Goal: Check status: Check status

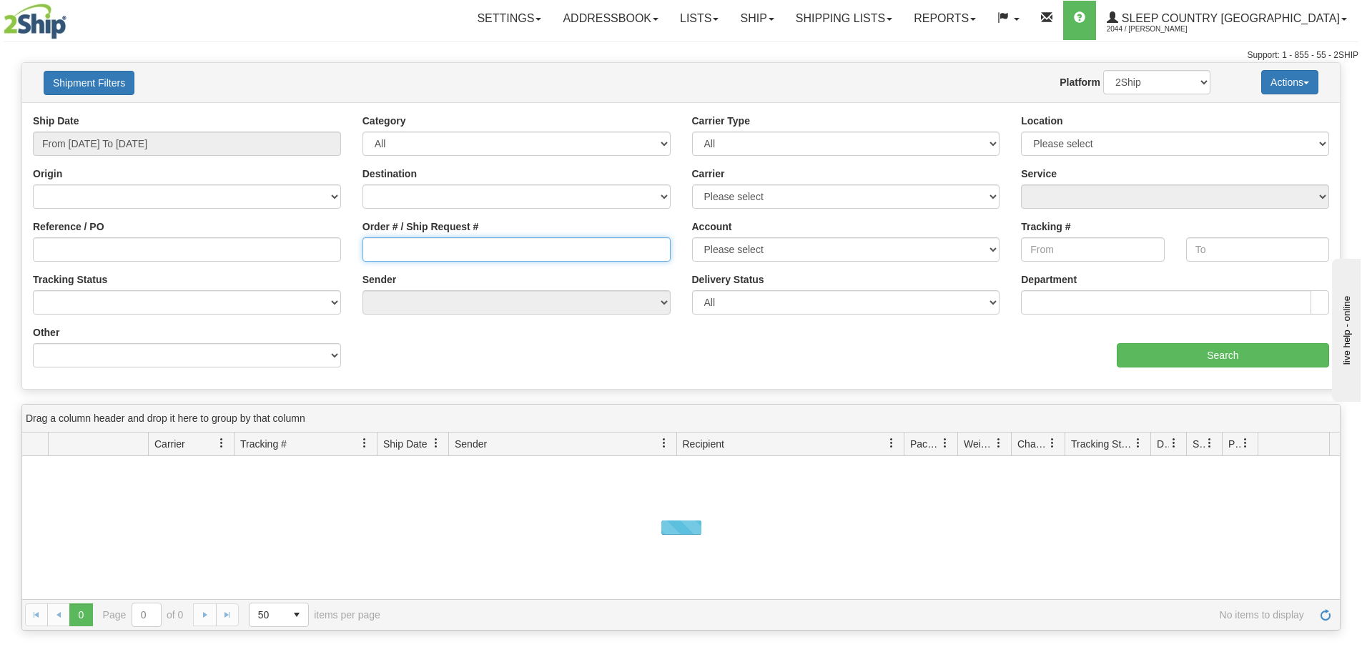
click at [465, 255] on input "Order # / Ship Request #" at bounding box center [517, 249] width 308 height 24
paste input "9000H956067"
type input "9000H956067"
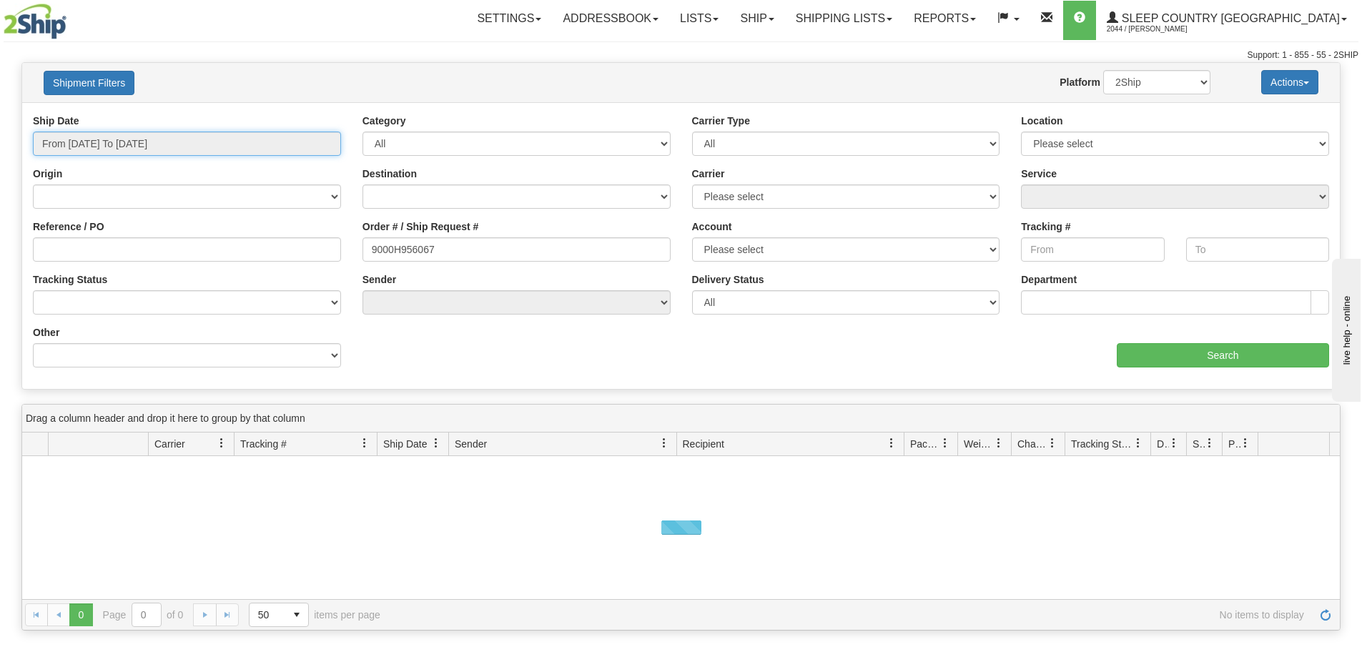
click at [231, 139] on input "From [DATE] To [DATE]" at bounding box center [187, 144] width 308 height 24
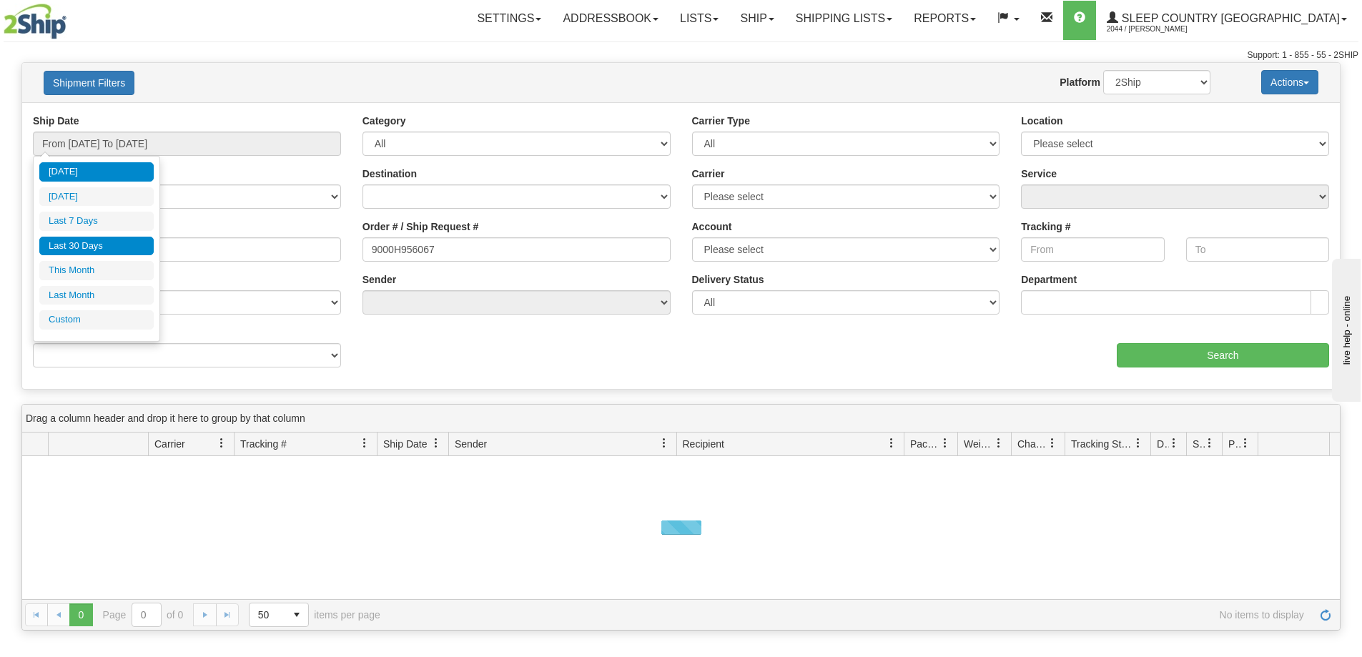
click at [115, 240] on li "Last 30 Days" at bounding box center [96, 246] width 114 height 19
type input "From [DATE] To [DATE]"
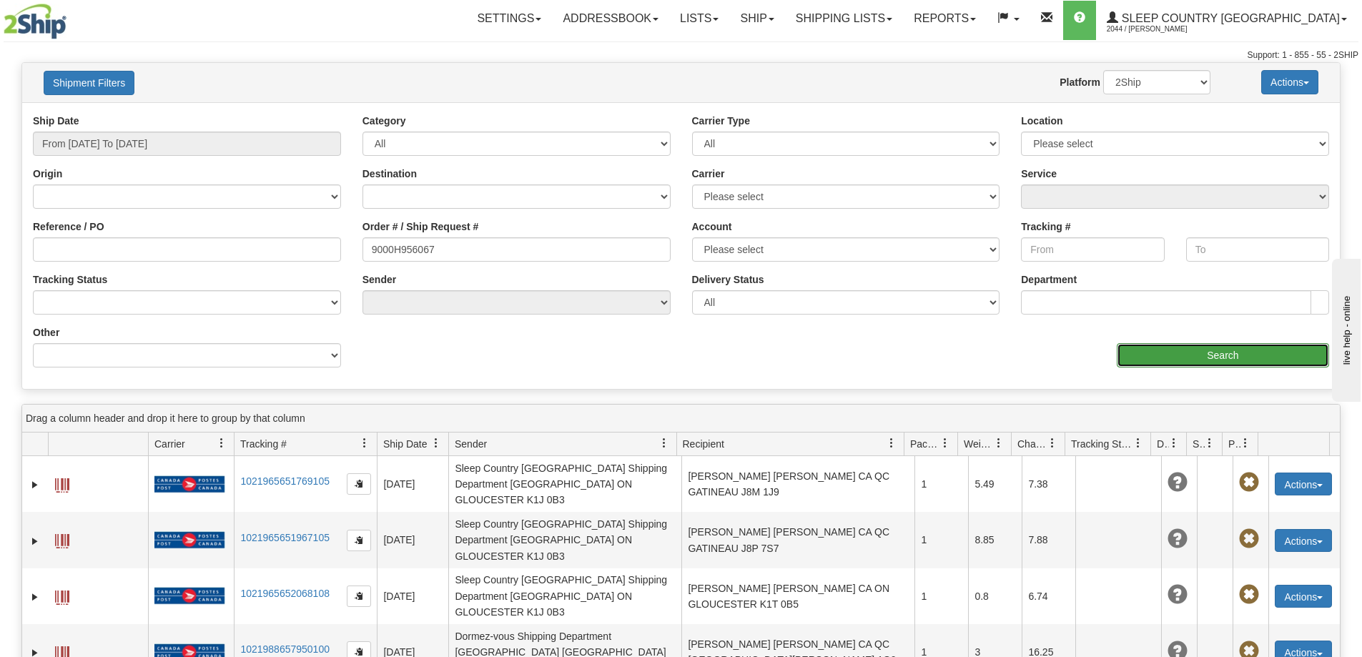
click at [1188, 347] on input "Search" at bounding box center [1223, 355] width 212 height 24
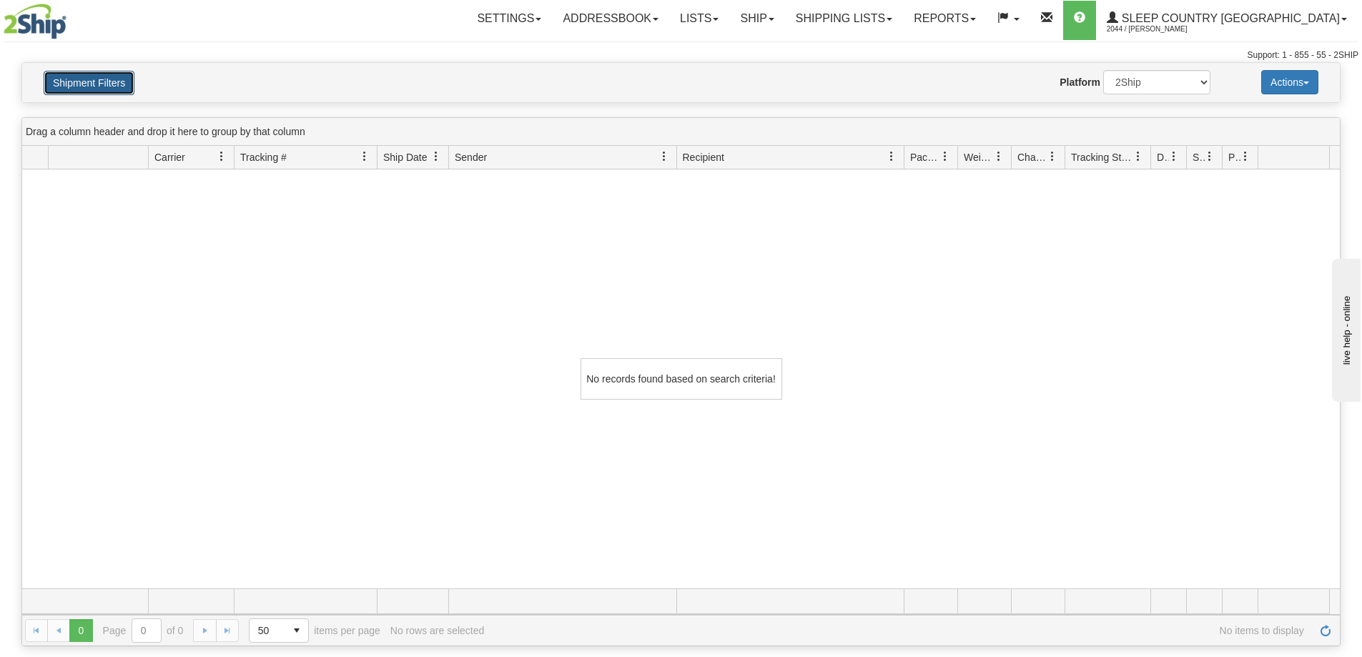
click at [102, 77] on button "Shipment Filters" at bounding box center [89, 83] width 91 height 24
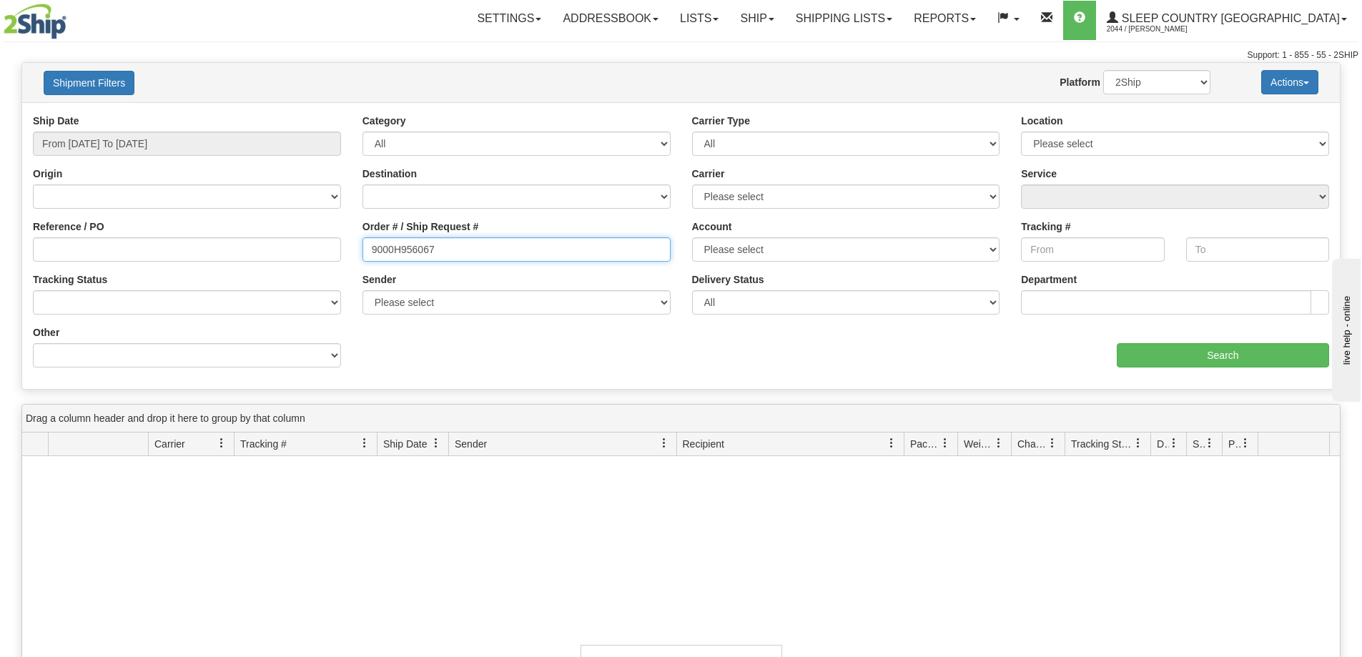
click at [461, 246] on input "9000H956067" at bounding box center [517, 249] width 308 height 24
paste input "69409"
type input "9000H969409"
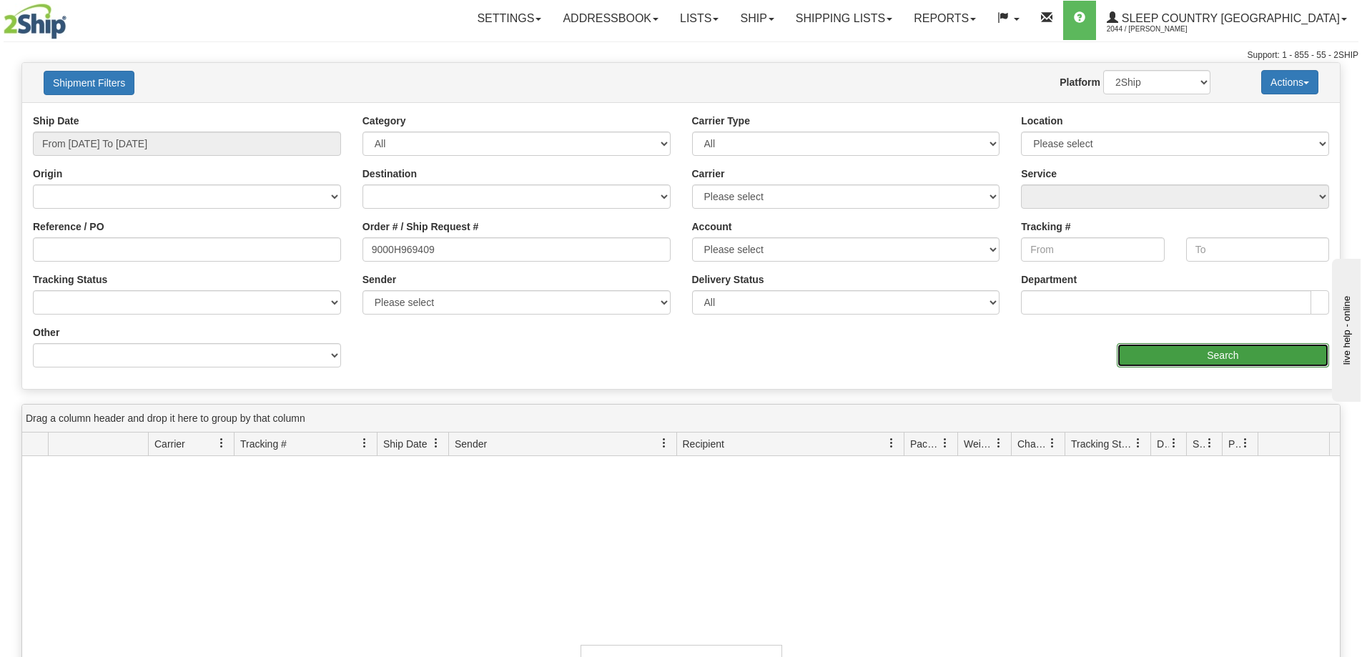
click at [1196, 362] on input "Search" at bounding box center [1223, 355] width 212 height 24
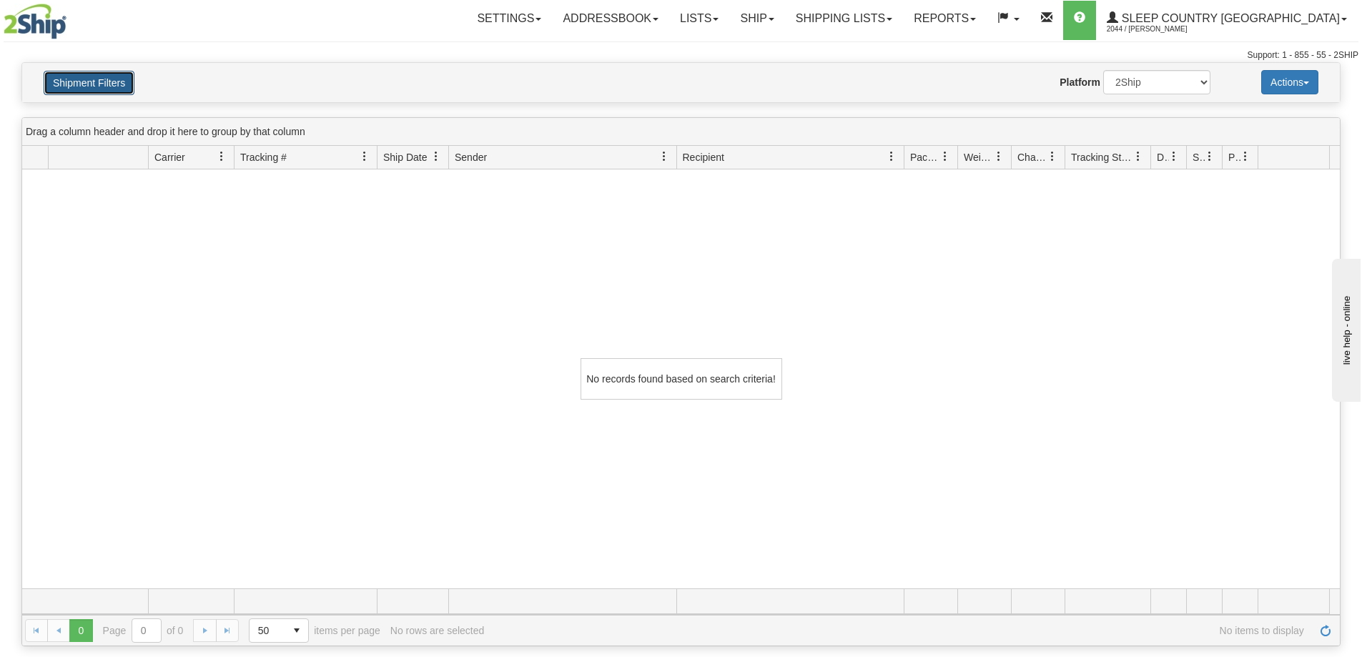
click at [92, 90] on button "Shipment Filters" at bounding box center [89, 83] width 91 height 24
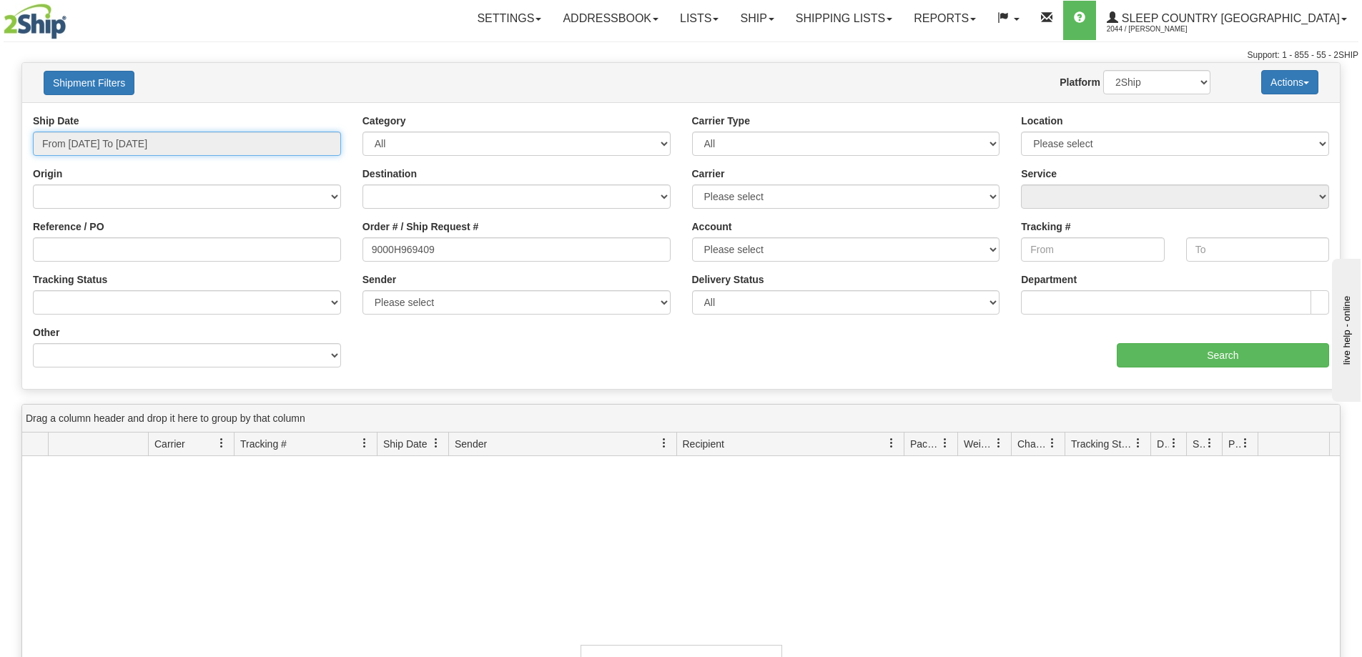
click at [199, 144] on input "From [DATE] To [DATE]" at bounding box center [187, 144] width 308 height 24
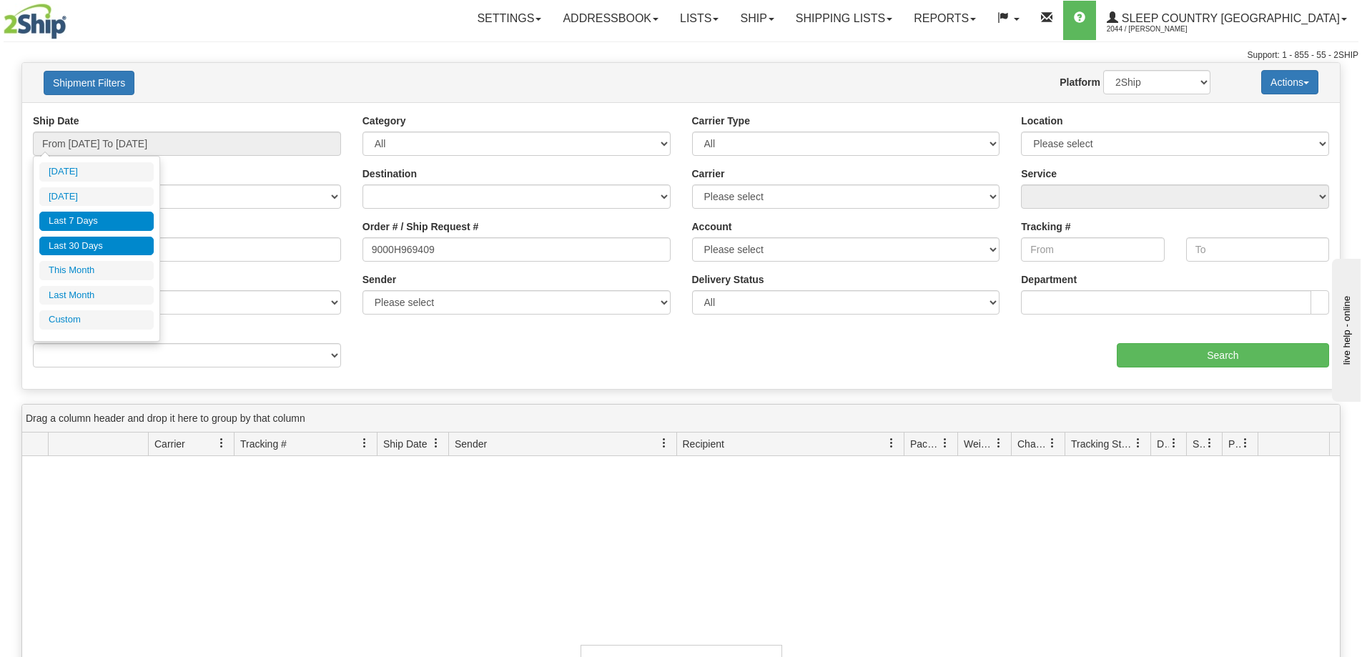
click at [101, 217] on li "Last 7 Days" at bounding box center [96, 221] width 114 height 19
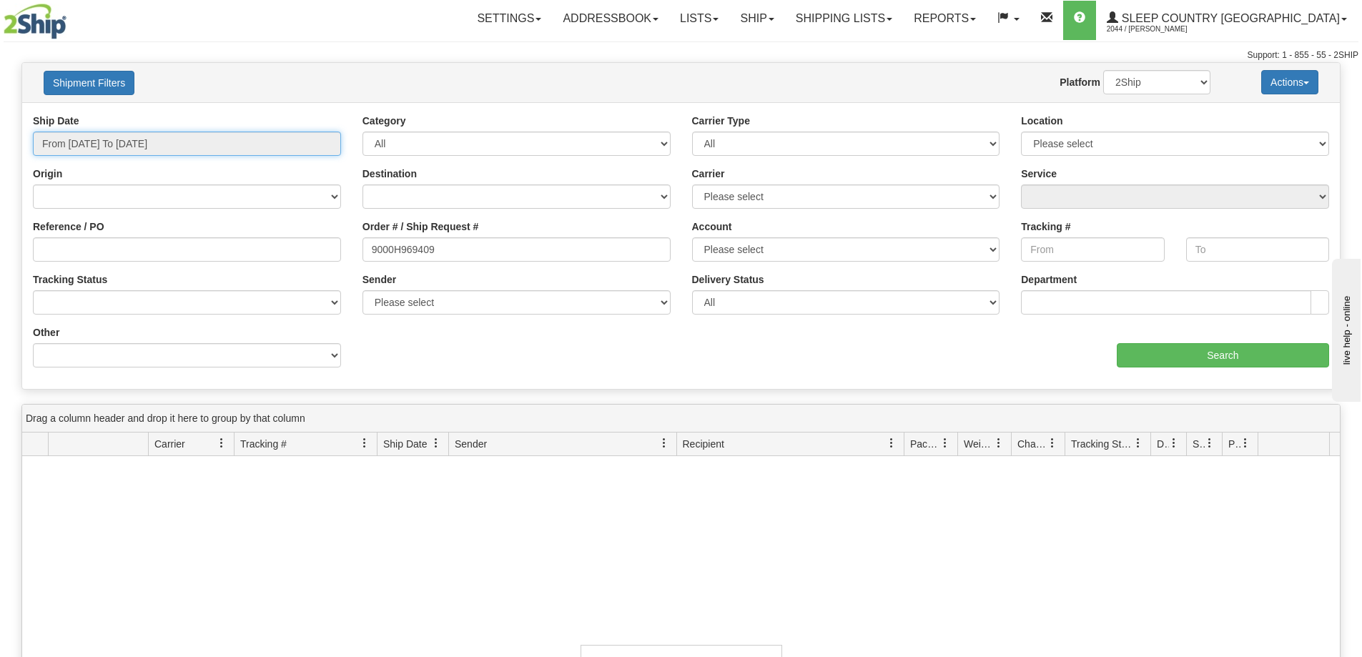
click at [153, 152] on input "From [DATE] To [DATE]" at bounding box center [187, 144] width 308 height 24
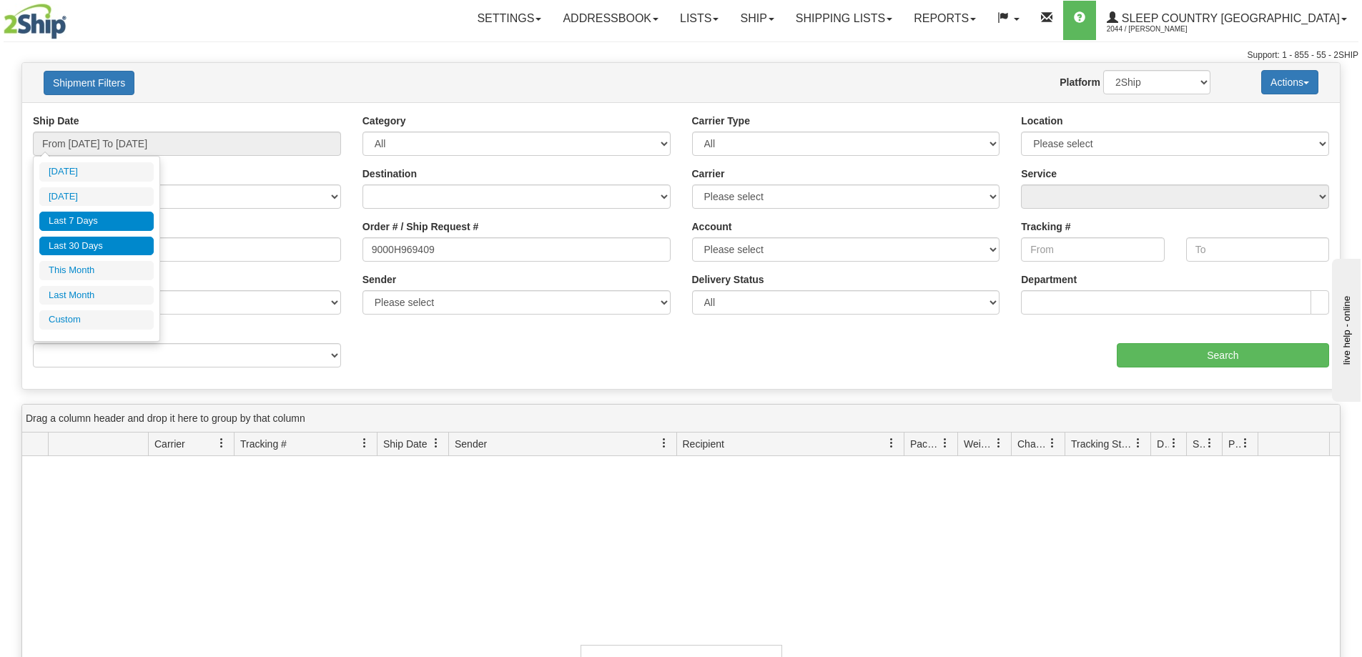
click at [114, 240] on li "Last 30 Days" at bounding box center [96, 246] width 114 height 19
type input "From [DATE] To [DATE]"
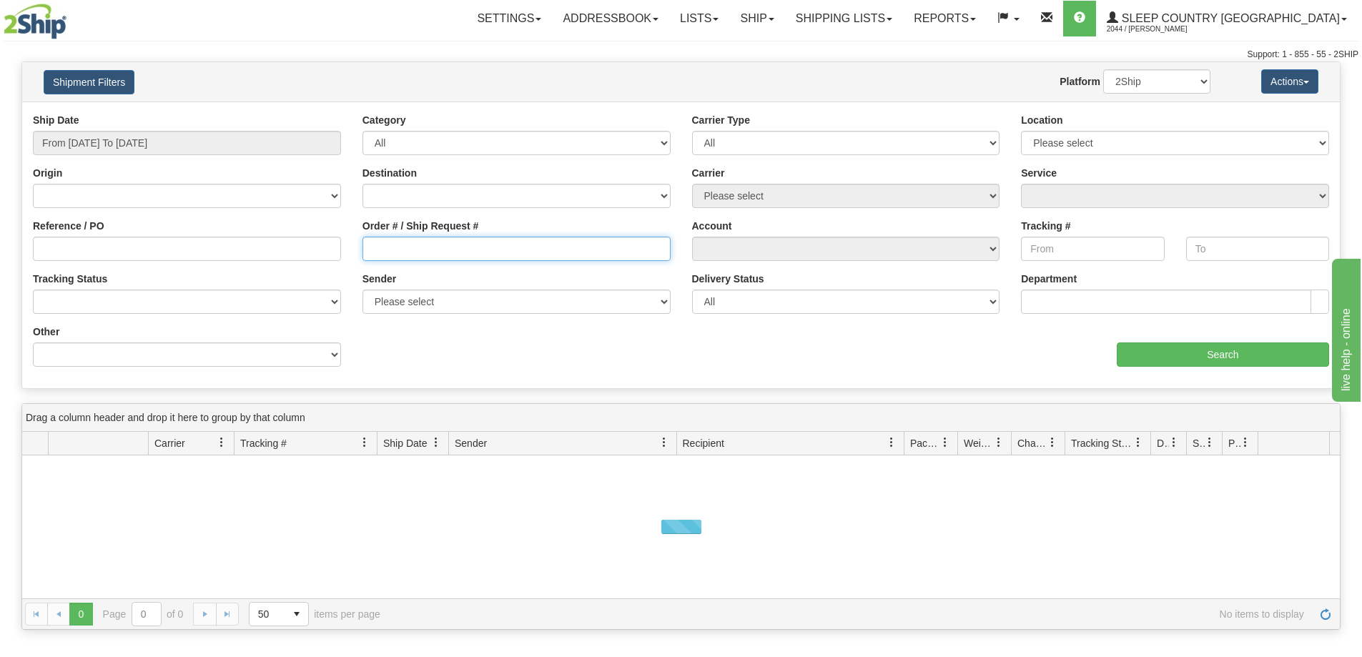
click at [450, 241] on input "Order # / Ship Request #" at bounding box center [517, 249] width 308 height 24
paste input "9000H994462"
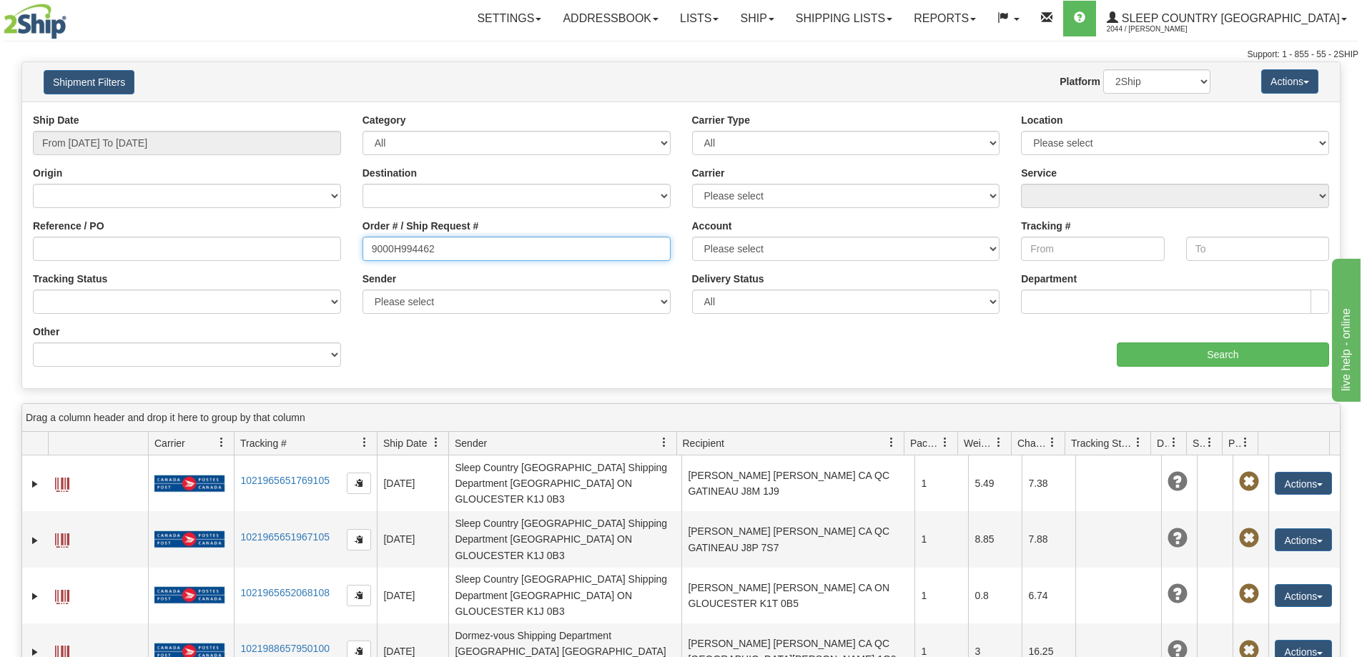
type input "9000H994462"
click at [259, 141] on input "From [DATE] To [DATE]" at bounding box center [187, 143] width 308 height 24
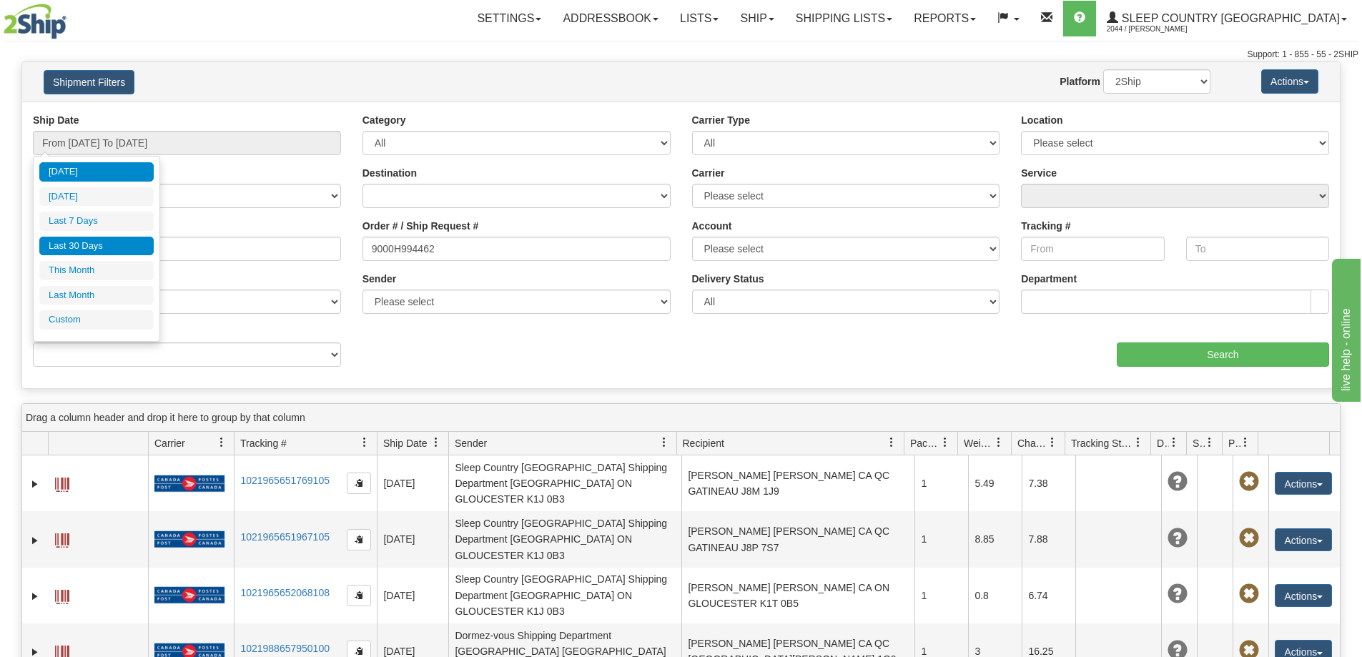
click at [101, 242] on li "Last 30 Days" at bounding box center [96, 246] width 114 height 19
type input "From [DATE] To [DATE]"
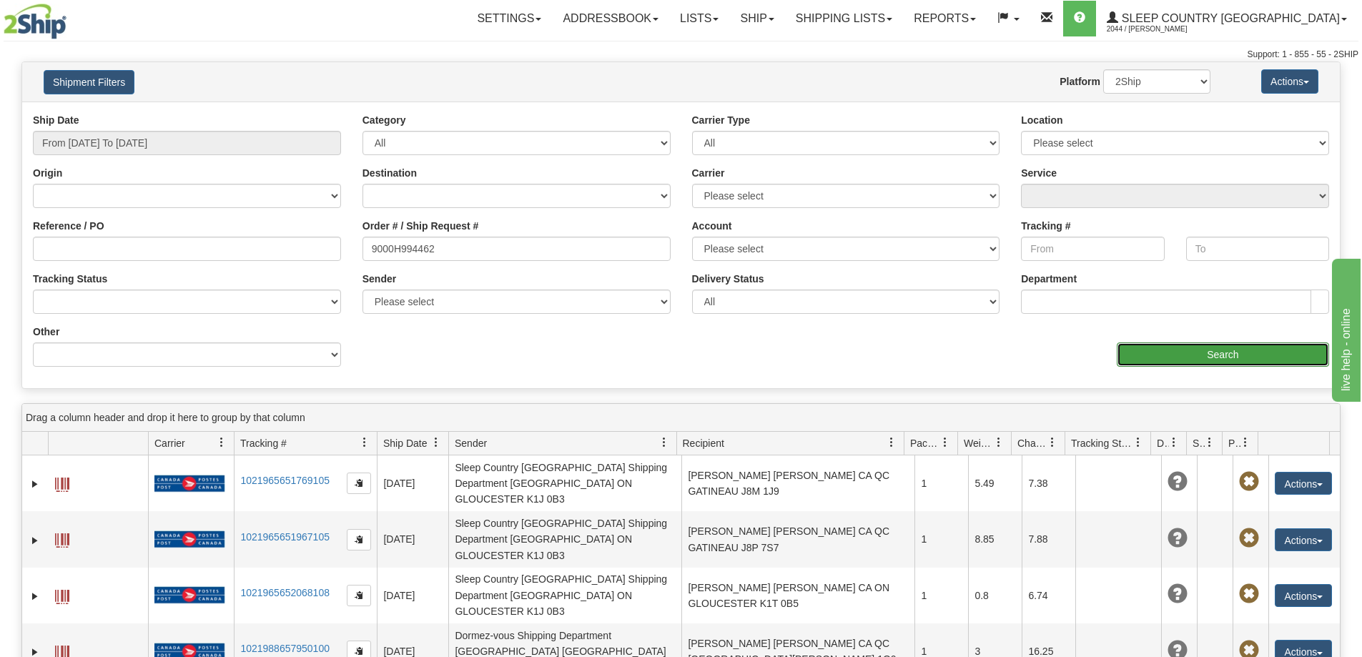
click at [1190, 351] on input "Search" at bounding box center [1223, 354] width 212 height 24
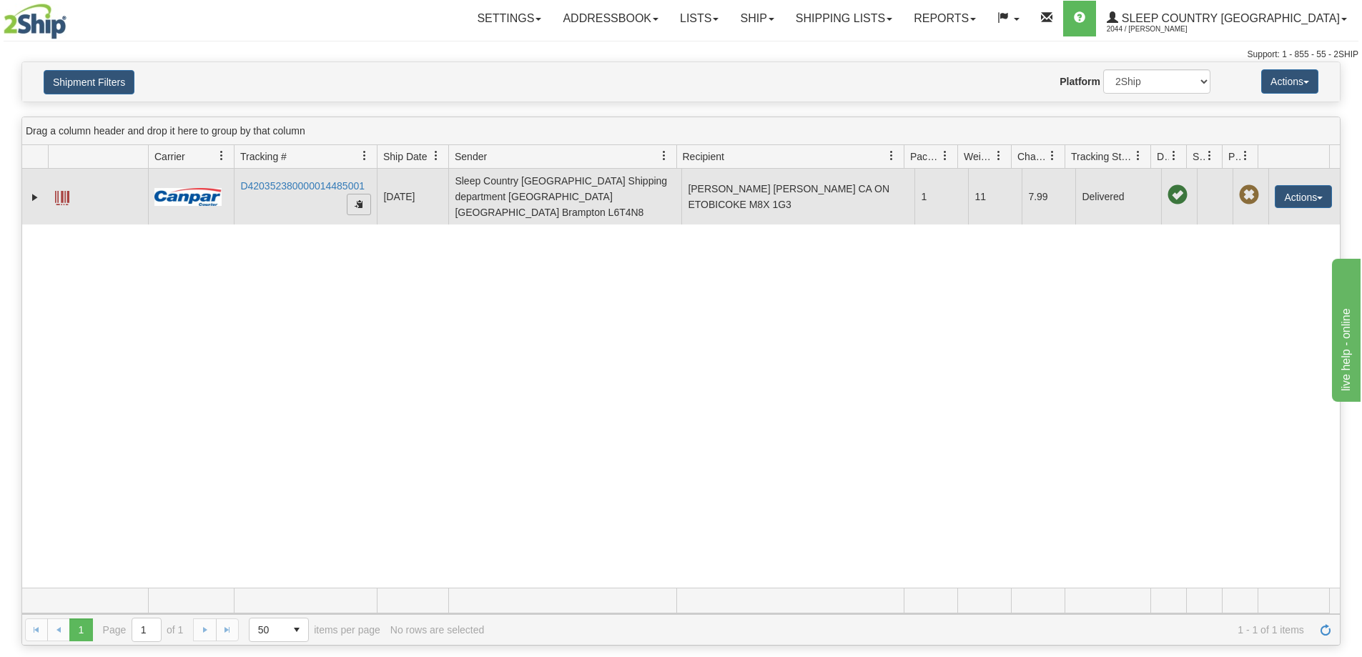
click at [356, 199] on span "button" at bounding box center [359, 203] width 9 height 9
